Goal: Obtain resource: Download file/media

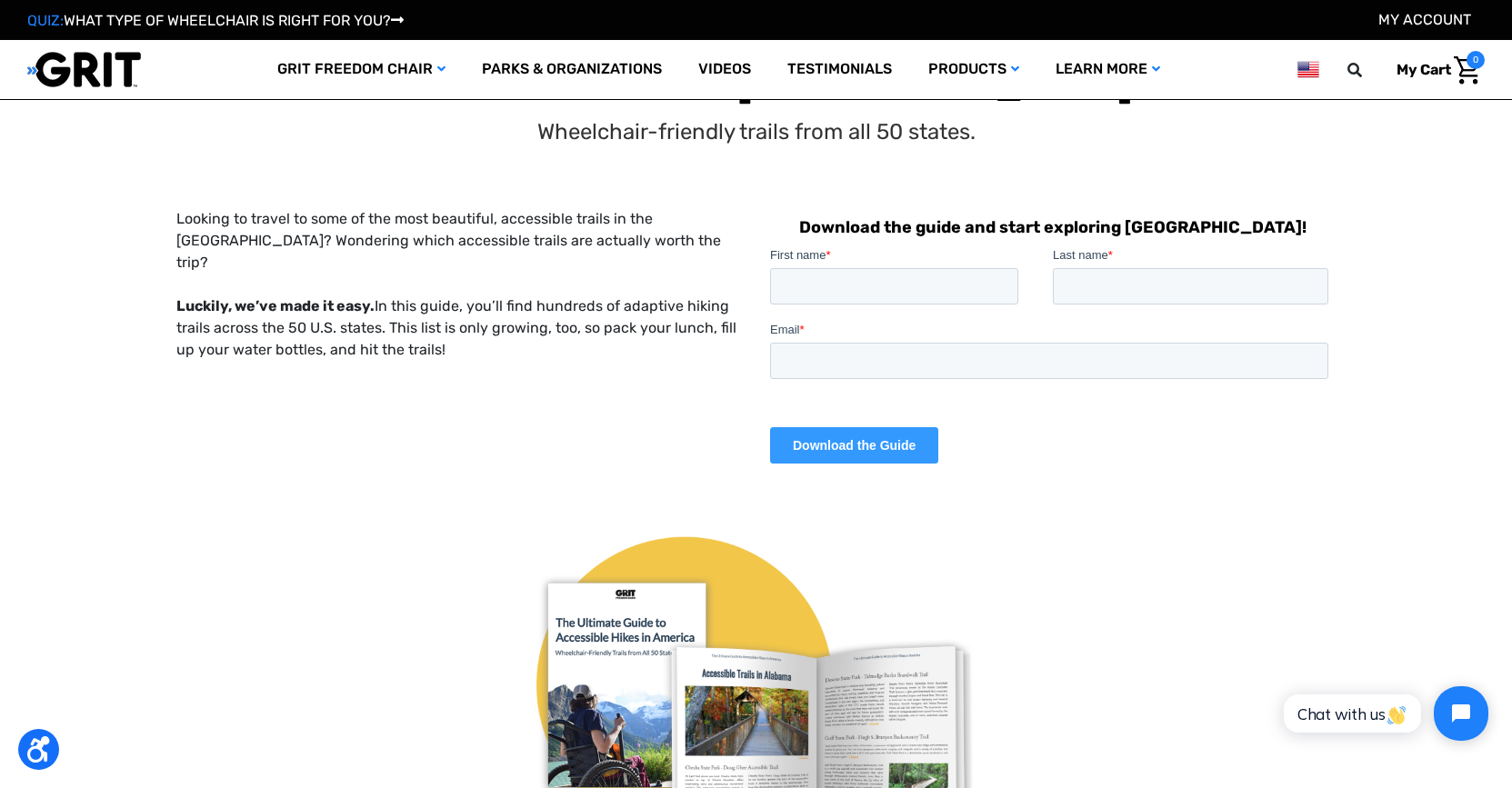
scroll to position [29, 0]
click at [94, 77] on img at bounding box center [85, 69] width 114 height 37
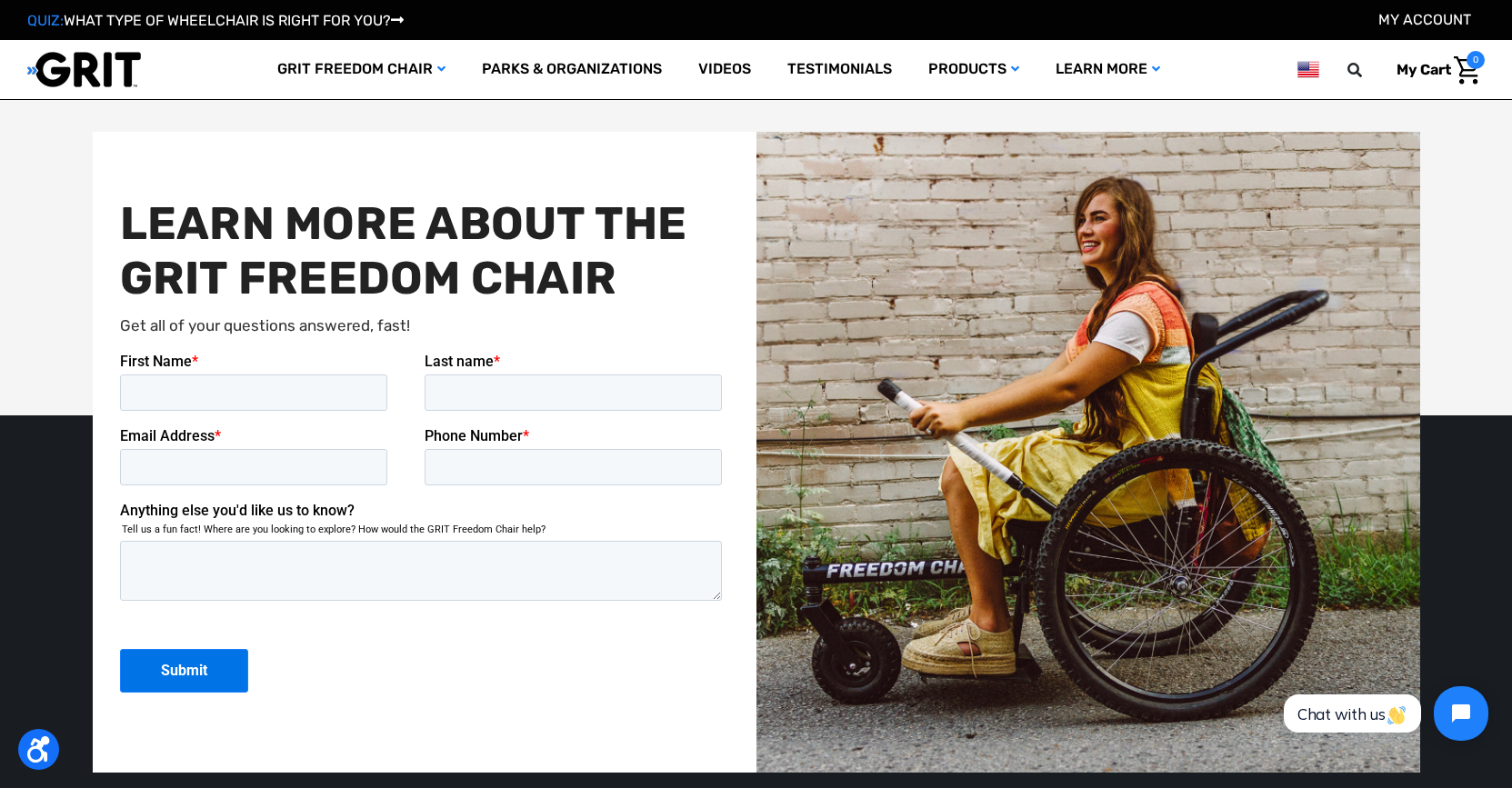
scroll to position [4439, 0]
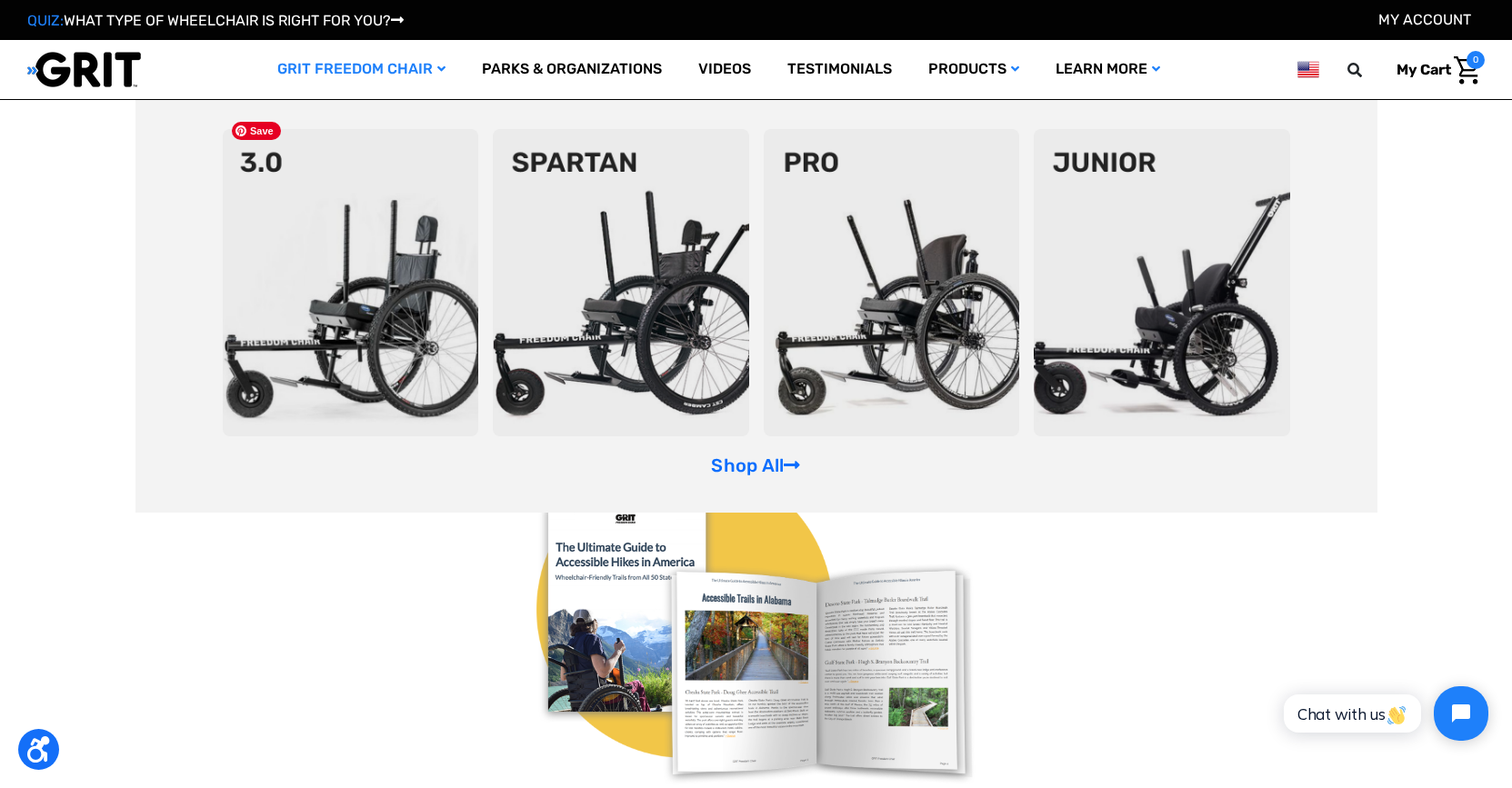
scroll to position [11, 0]
